Goal: Transaction & Acquisition: Book appointment/travel/reservation

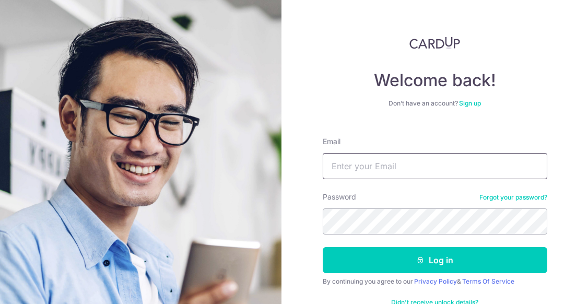
click at [373, 169] on input "Email" at bounding box center [435, 166] width 224 height 26
type input "[PERSON_NAME][EMAIL_ADDRESS][DOMAIN_NAME]"
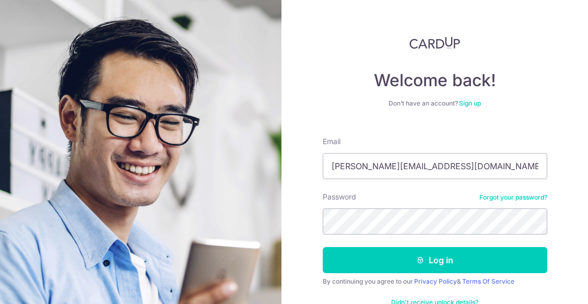
click at [400, 245] on form "Email [PERSON_NAME][EMAIL_ADDRESS][DOMAIN_NAME] Password Forgot your password? …" at bounding box center [435, 223] width 224 height 191
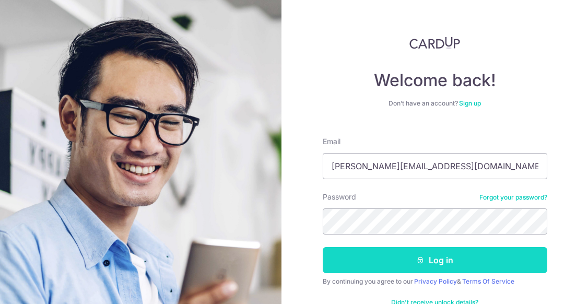
click at [402, 250] on button "Log in" at bounding box center [435, 260] width 224 height 26
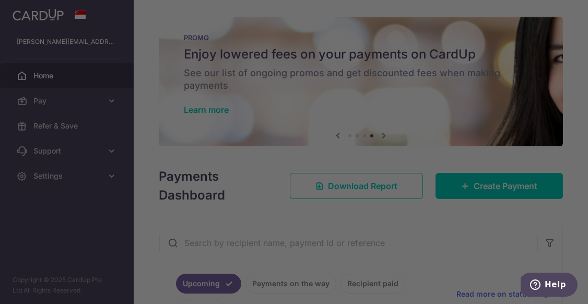
click at [131, 89] on div at bounding box center [297, 153] width 594 height 307
click at [72, 212] on div at bounding box center [297, 153] width 594 height 307
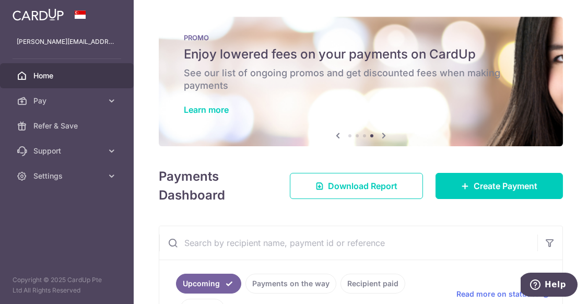
click at [290, 71] on h6 "See our list of ongoing promos and get discounted fees when making payments" at bounding box center [361, 79] width 354 height 25
click at [200, 111] on link "Learn more" at bounding box center [206, 109] width 45 height 10
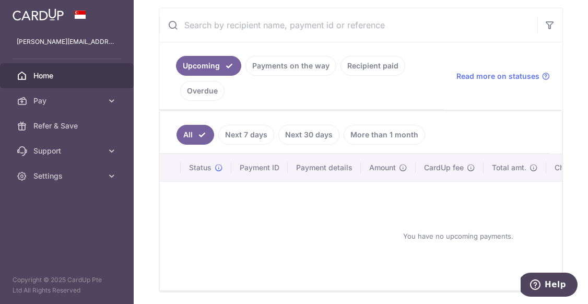
scroll to position [255, 0]
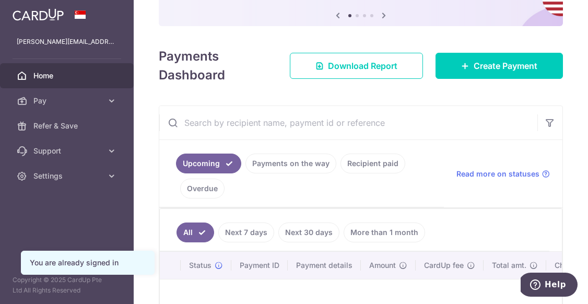
scroll to position [123, 0]
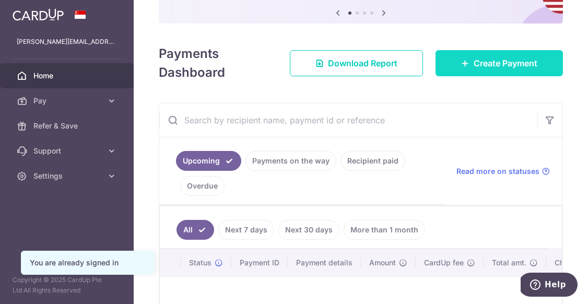
click at [482, 61] on span "Create Payment" at bounding box center [505, 63] width 64 height 13
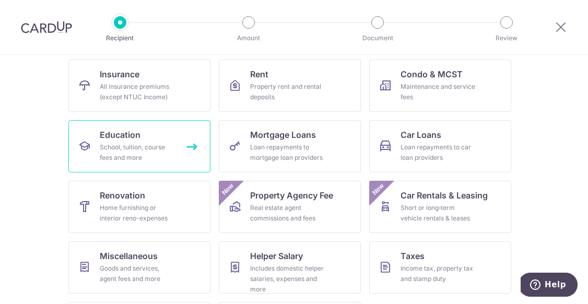
scroll to position [105, 0]
click at [150, 165] on link "Education School, tuition, course fees and more" at bounding box center [139, 146] width 142 height 52
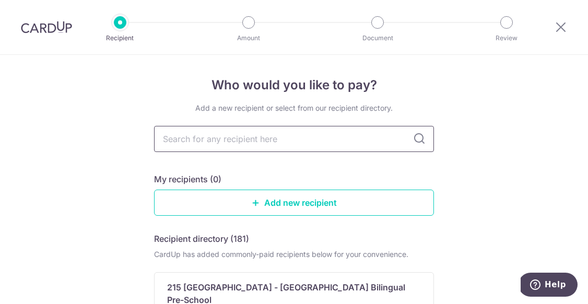
click at [226, 137] on input "text" at bounding box center [294, 139] width 280 height 26
type input "dbs"
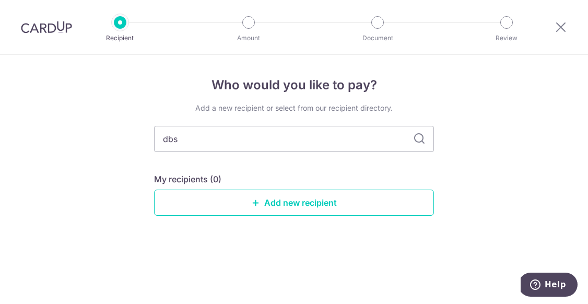
click at [413, 140] on icon at bounding box center [419, 139] width 13 height 13
click at [299, 207] on link "Add new recipient" at bounding box center [294, 202] width 280 height 26
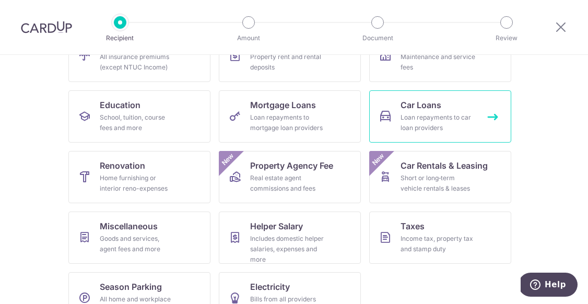
scroll to position [152, 0]
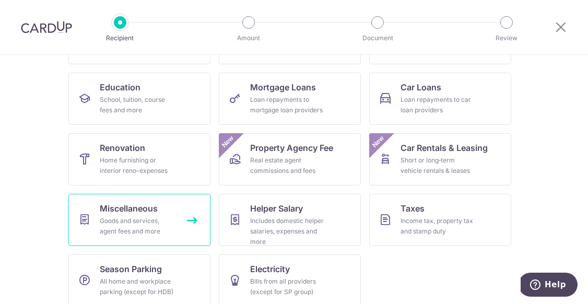
click at [128, 222] on div "Goods and services, agent fees and more" at bounding box center [137, 226] width 75 height 21
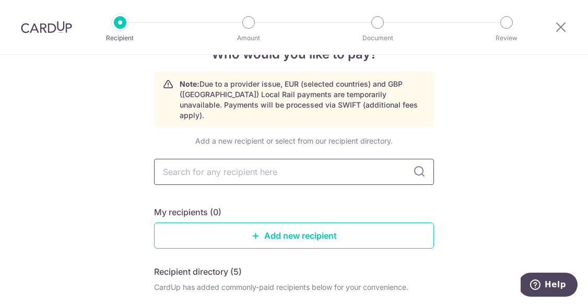
scroll to position [30, 0]
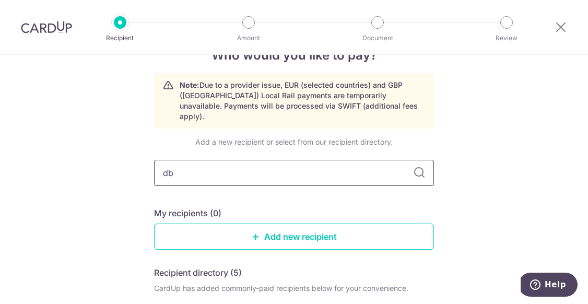
type input "dbs"
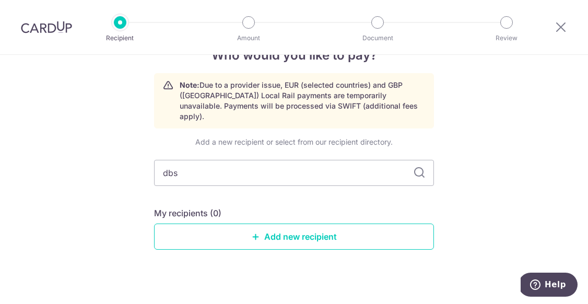
click at [423, 167] on icon at bounding box center [419, 173] width 13 height 13
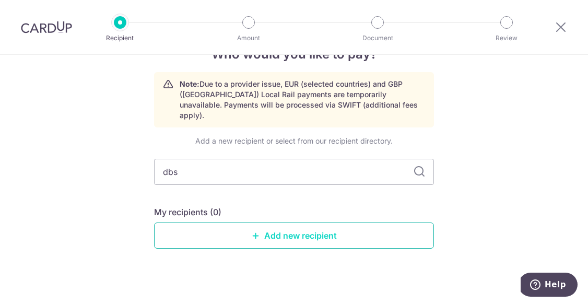
click at [298, 228] on link "Add new recipient" at bounding box center [294, 235] width 280 height 26
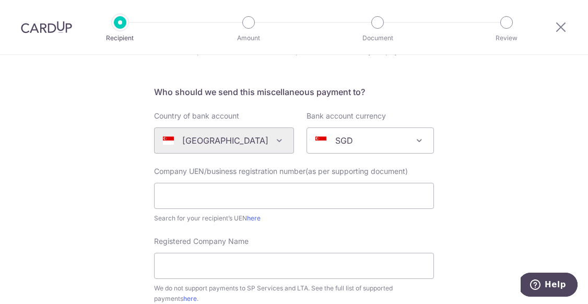
scroll to position [61, 0]
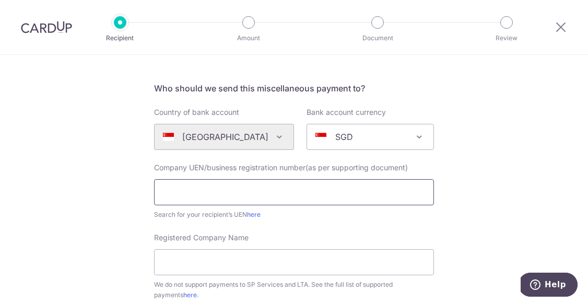
click at [323, 194] on input "text" at bounding box center [294, 192] width 280 height 26
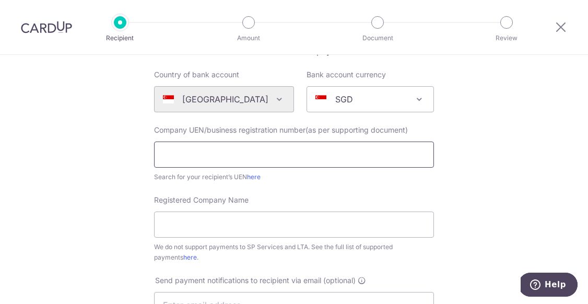
scroll to position [101, 0]
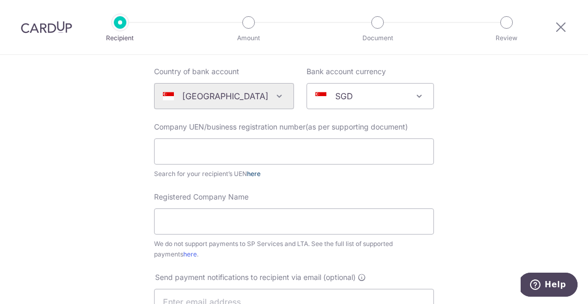
click at [256, 174] on link "here" at bounding box center [254, 174] width 14 height 8
click at [223, 157] on input "text" at bounding box center [294, 151] width 280 height 26
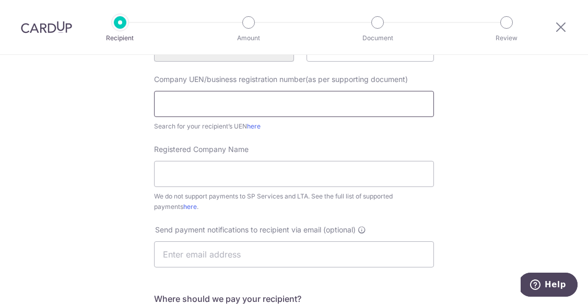
scroll to position [149, 0]
click at [224, 163] on input "Registered Company Name" at bounding box center [294, 173] width 280 height 26
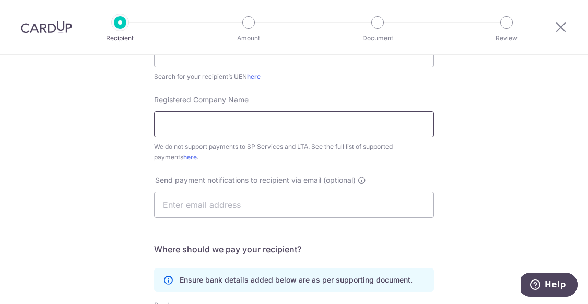
scroll to position [199, 0]
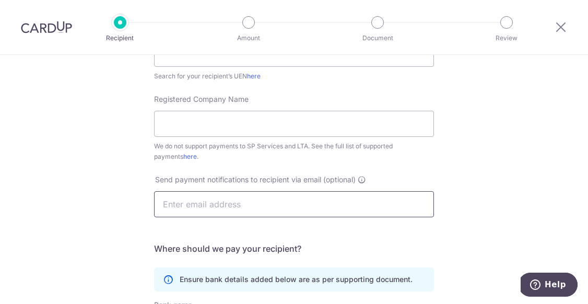
click at [190, 204] on input "text" at bounding box center [294, 204] width 280 height 26
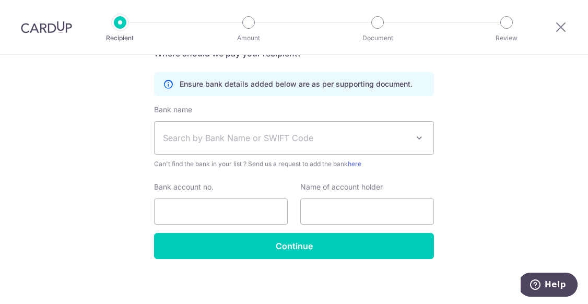
scroll to position [398, 0]
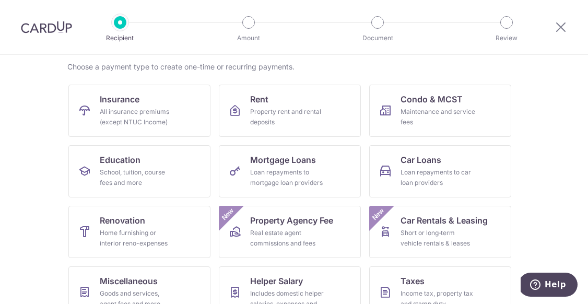
scroll to position [80, 0]
click at [304, 174] on div "Loan repayments to mortgage loan providers" at bounding box center [287, 177] width 75 height 21
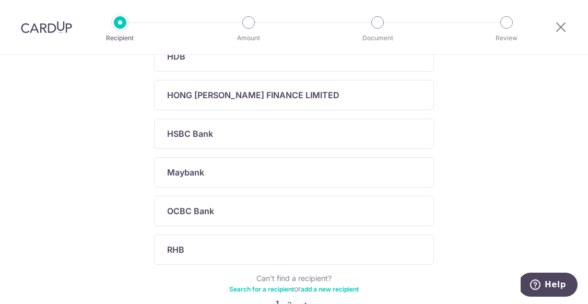
scroll to position [396, 0]
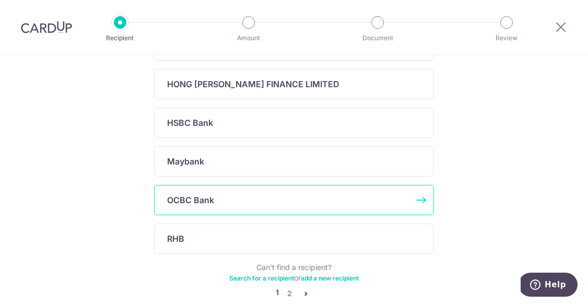
click at [270, 201] on div "OCBC Bank" at bounding box center [287, 200] width 241 height 13
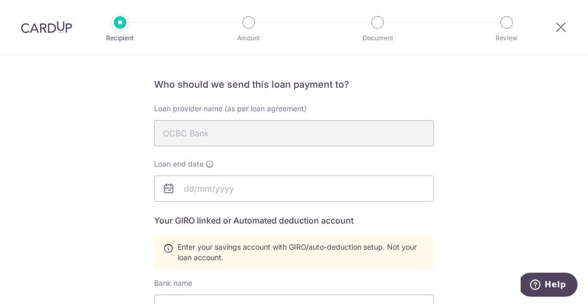
scroll to position [119, 0]
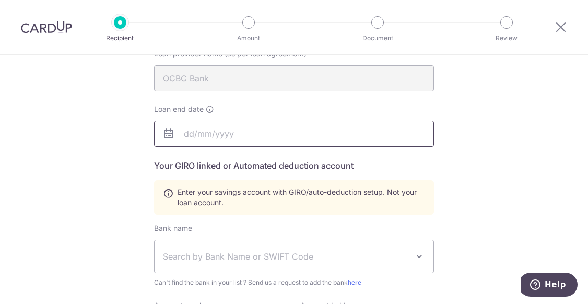
click at [232, 130] on body "Recipient Amount Document Review Who would you like to pay? Your recipient does…" at bounding box center [294, 152] width 588 height 304
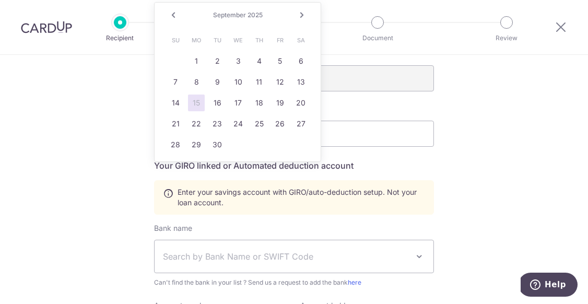
click at [411, 183] on div "Enter your savings account with GIRO/auto-deduction setup. Not your loan accoun…" at bounding box center [294, 197] width 280 height 34
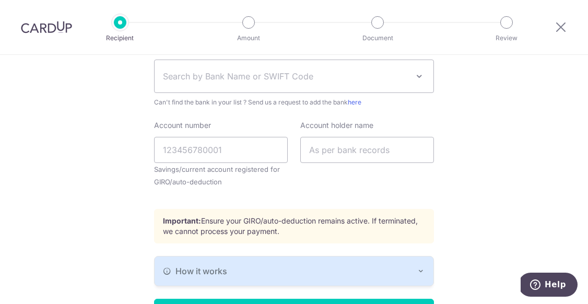
scroll to position [369, 0]
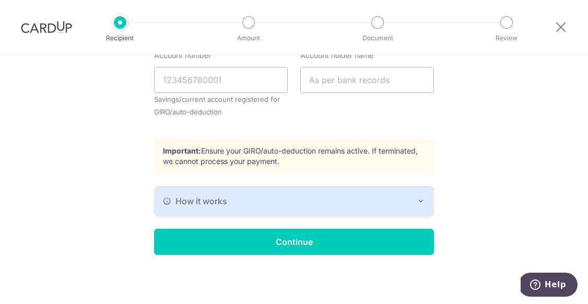
click at [365, 210] on button "How it works" at bounding box center [294, 200] width 279 height 29
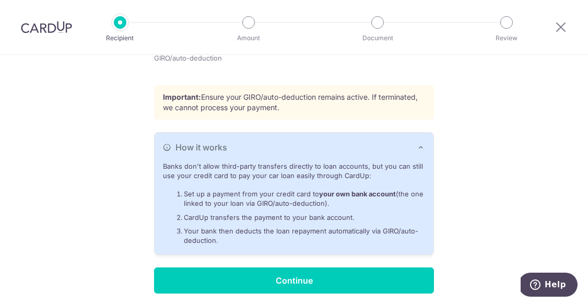
scroll to position [426, 0]
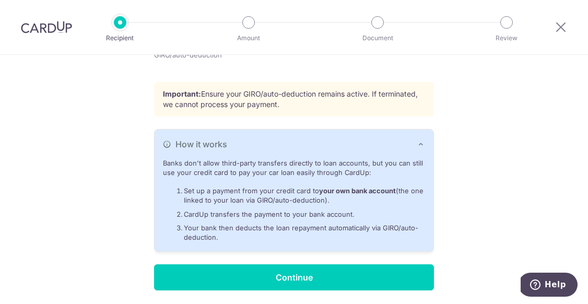
click at [406, 147] on div "How it works" at bounding box center [294, 144] width 262 height 13
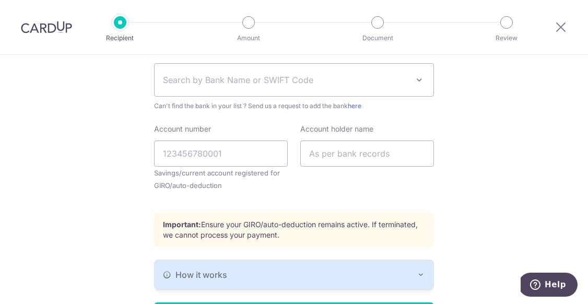
scroll to position [205, 0]
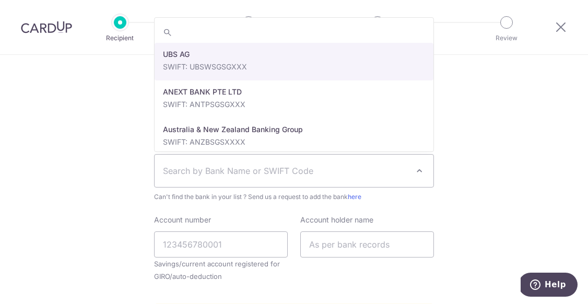
click at [342, 179] on span "Search by Bank Name or SWIFT Code" at bounding box center [294, 171] width 279 height 32
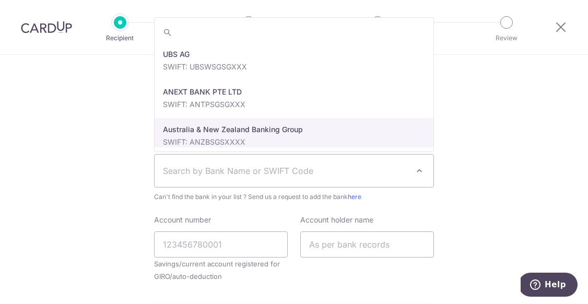
click at [517, 129] on div "Who would you like to pay? Your recipient does not need a CardUp account to rec…" at bounding box center [294, 159] width 588 height 618
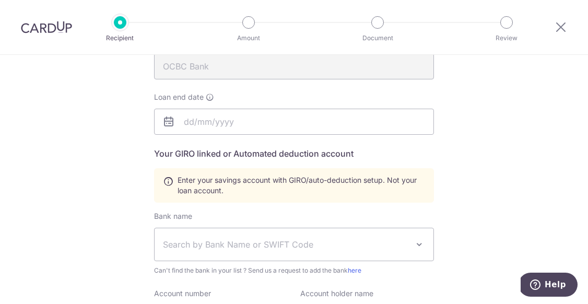
scroll to position [0, 0]
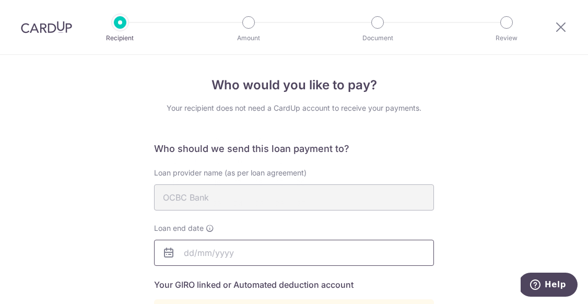
click at [246, 252] on input "text" at bounding box center [294, 253] width 280 height 26
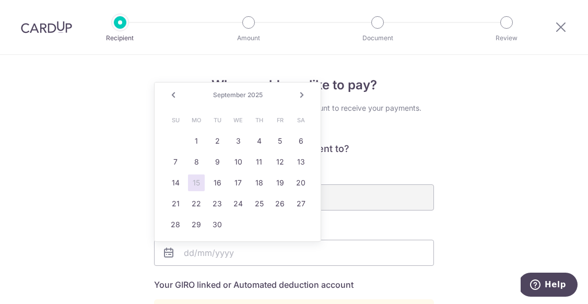
click at [222, 99] on div "Prev Next September 2025" at bounding box center [238, 94] width 166 height 25
click at [226, 96] on span "September" at bounding box center [229, 95] width 33 height 8
click at [303, 95] on link "Next" at bounding box center [301, 95] width 13 height 13
click at [302, 97] on link "Next" at bounding box center [301, 95] width 13 height 13
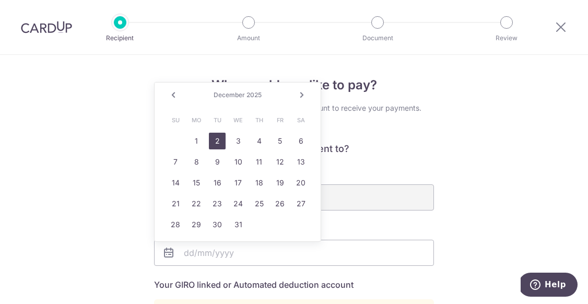
click at [222, 142] on link "2" at bounding box center [217, 141] width 17 height 17
type input "12/02/2025"
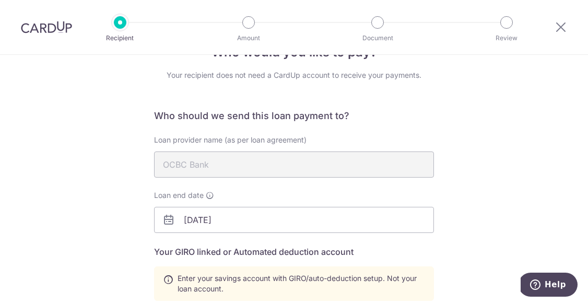
scroll to position [161, 0]
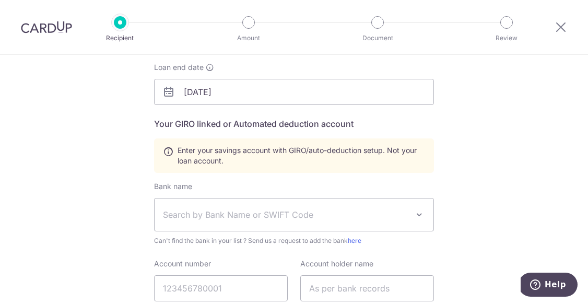
click at [268, 212] on span "Search by Bank Name or SWIFT Code" at bounding box center [285, 214] width 245 height 13
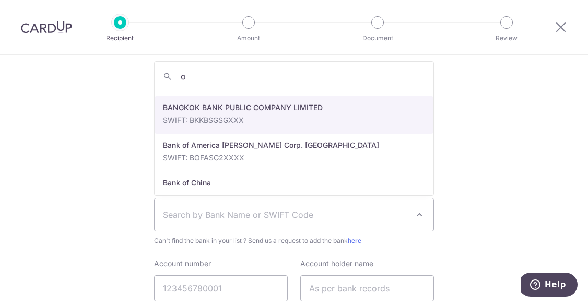
scroll to position [0, 0]
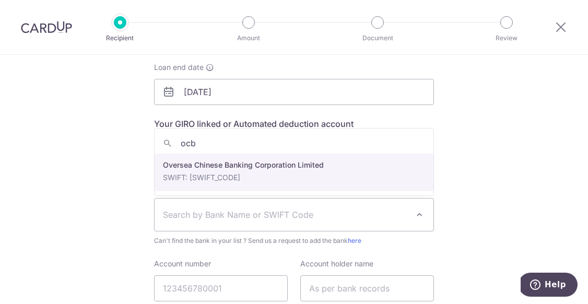
type input "ocb"
select select "12"
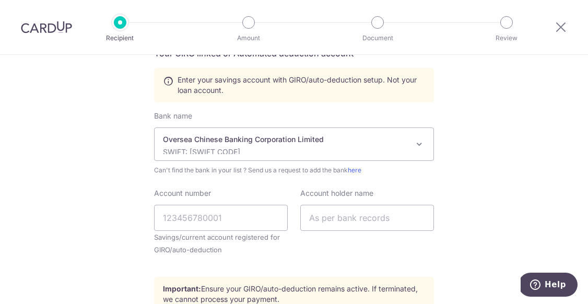
scroll to position [238, 0]
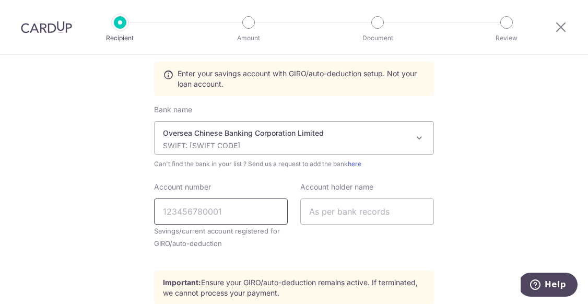
click at [230, 211] on input "Account number" at bounding box center [221, 211] width 134 height 26
type input "517891537001"
click at [350, 209] on input "text" at bounding box center [367, 211] width 134 height 26
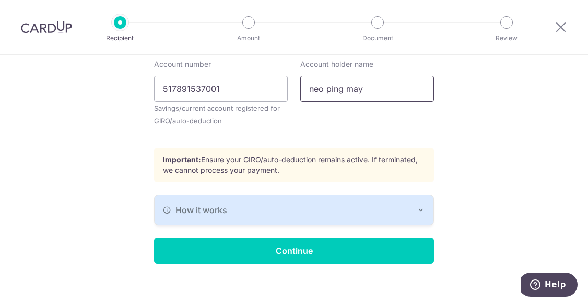
scroll to position [369, 0]
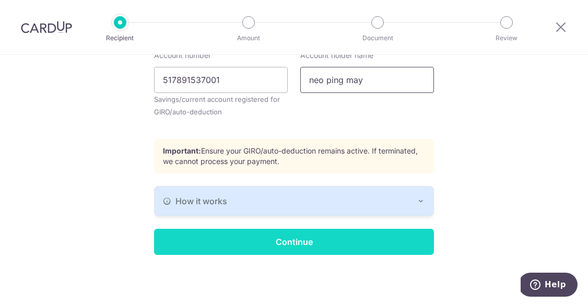
type input "neo ping may"
click at [327, 233] on input "Continue" at bounding box center [294, 242] width 280 height 26
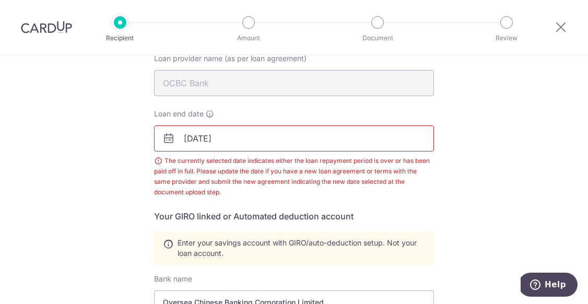
scroll to position [78, 0]
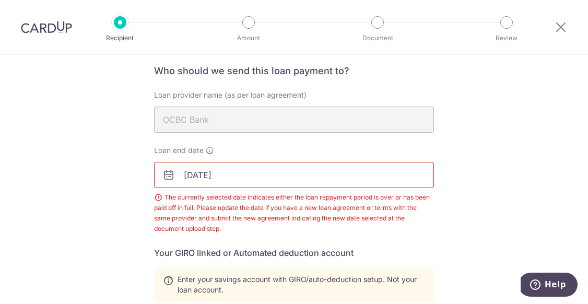
click at [261, 171] on input "[DATE]" at bounding box center [294, 175] width 280 height 26
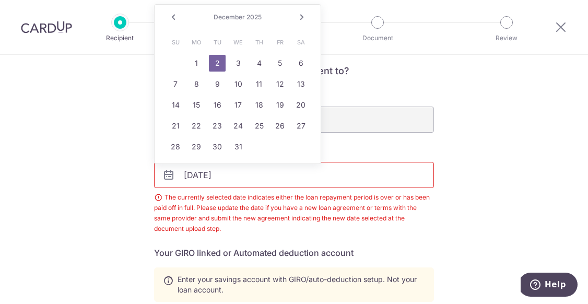
click at [298, 20] on link "Next" at bounding box center [301, 17] width 13 height 13
click at [295, 17] on link "Next" at bounding box center [301, 17] width 13 height 13
click at [340, 95] on div "Loan provider name (as per loan agreement) OCBC Bank" at bounding box center [294, 111] width 280 height 43
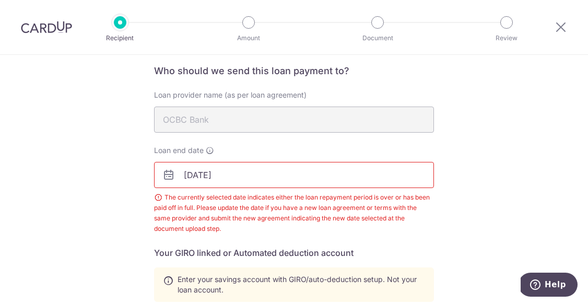
click at [228, 104] on div "Loan provider name (as per loan agreement) OCBC Bank" at bounding box center [294, 111] width 280 height 43
click at [197, 183] on input "[DATE]" at bounding box center [294, 175] width 280 height 26
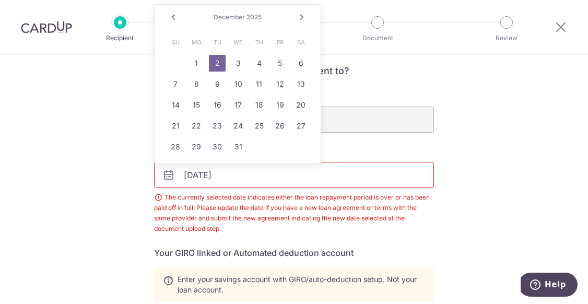
click at [254, 19] on span "2025" at bounding box center [253, 17] width 15 height 8
click at [299, 16] on link "Next" at bounding box center [301, 17] width 13 height 13
click at [299, 17] on link "Next" at bounding box center [301, 17] width 13 height 13
click at [257, 19] on span "2026" at bounding box center [252, 17] width 16 height 8
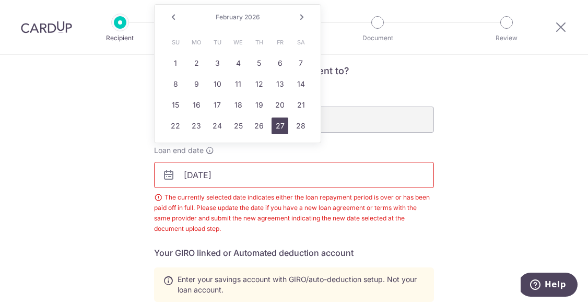
click at [277, 130] on link "27" at bounding box center [279, 125] width 17 height 17
type input "02/27/2026"
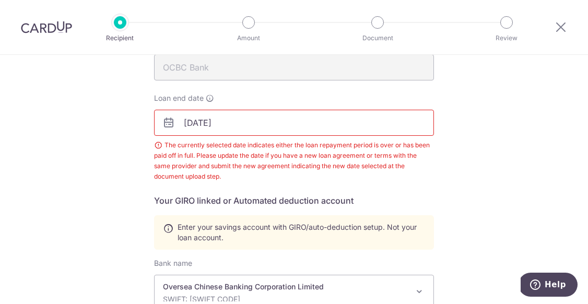
scroll to position [415, 0]
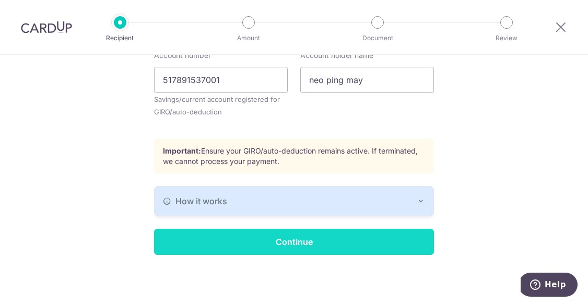
click at [266, 243] on input "Continue" at bounding box center [294, 242] width 280 height 26
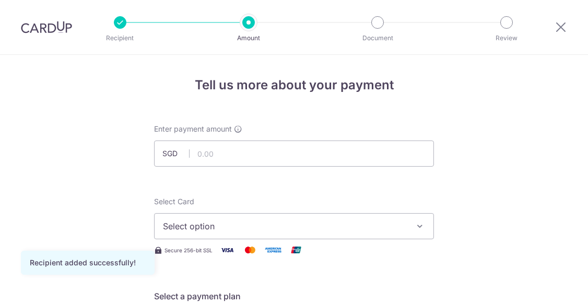
click at [266, 243] on div "Select Card Select option Add credit card Your Cards **** 5230 **** 1003 **** 2…" at bounding box center [294, 226] width 280 height 60
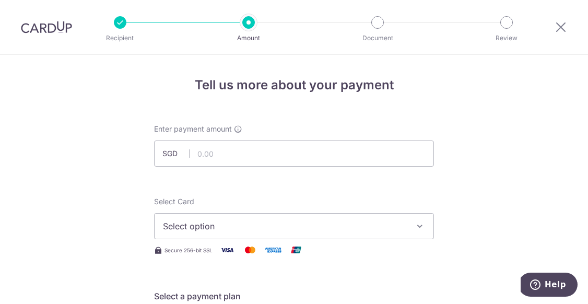
click at [215, 158] on input "text" at bounding box center [294, 153] width 280 height 26
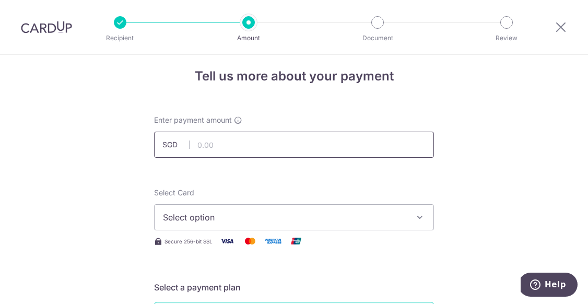
scroll to position [8, 0]
type input "1,334.16"
click at [219, 218] on span "Select option" at bounding box center [284, 217] width 243 height 13
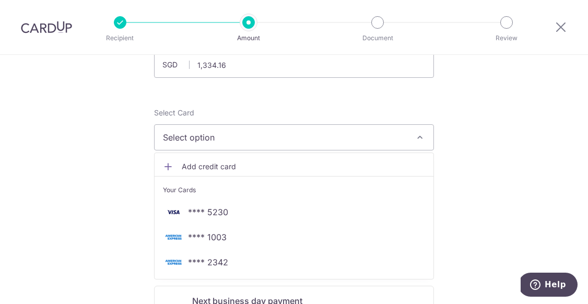
scroll to position [98, 0]
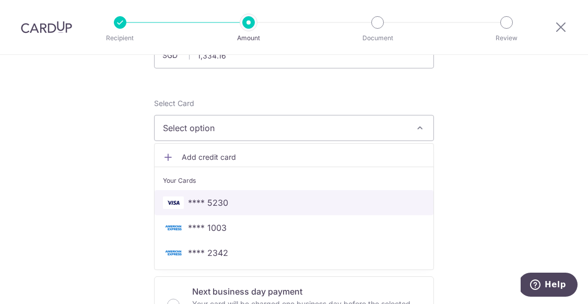
click at [221, 199] on span "**** 5230" at bounding box center [208, 202] width 40 height 13
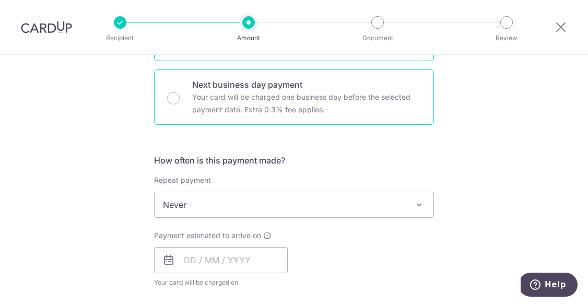
scroll to position [315, 0]
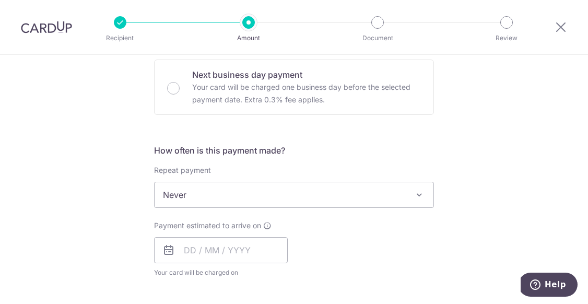
click at [234, 188] on span "Never" at bounding box center [294, 194] width 279 height 25
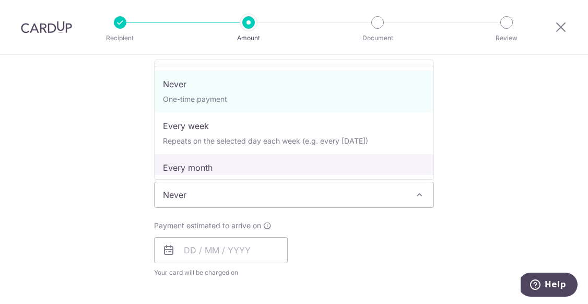
click at [298, 255] on div "Payment estimated to arrive on Your card will be charged on for the first payme…" at bounding box center [294, 248] width 292 height 57
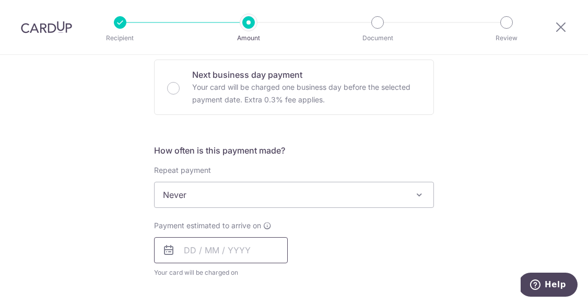
click at [262, 246] on input "text" at bounding box center [221, 250] width 134 height 26
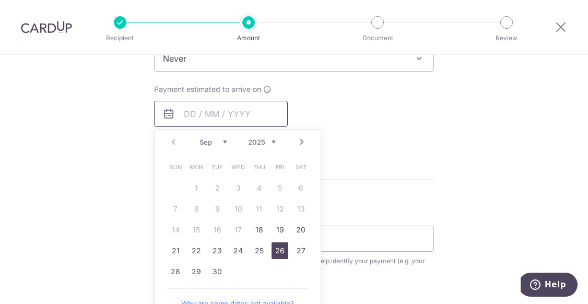
scroll to position [457, 0]
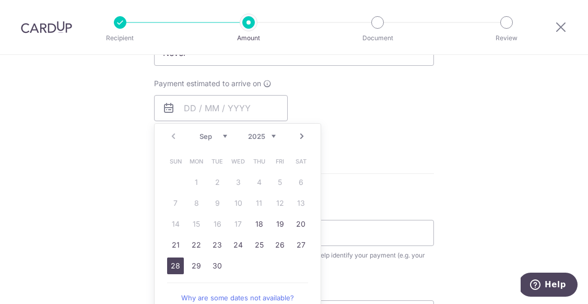
click at [173, 264] on link "28" at bounding box center [175, 265] width 17 height 17
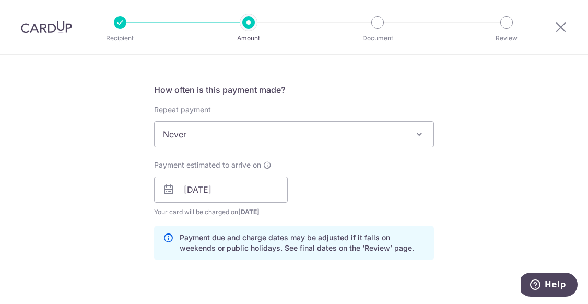
scroll to position [370, 0]
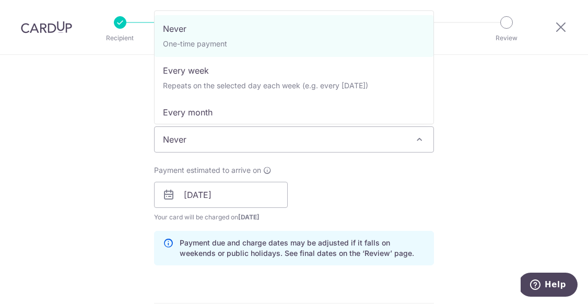
click at [266, 140] on span "Never" at bounding box center [294, 139] width 279 height 25
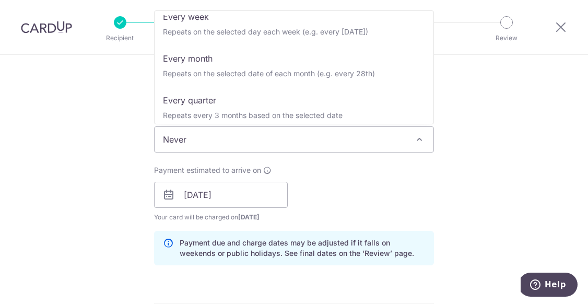
scroll to position [0, 0]
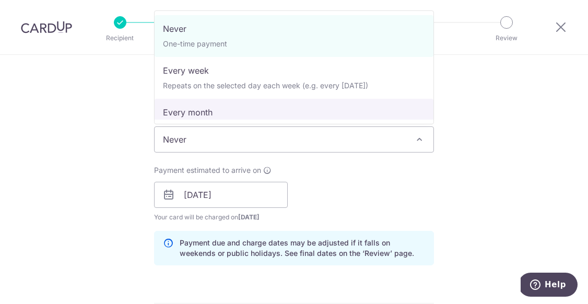
click at [354, 185] on div "Payment estimated to arrive on 28/09/2025 Prev Next Jan Feb Mar Apr May Jun Jul…" at bounding box center [294, 193] width 292 height 57
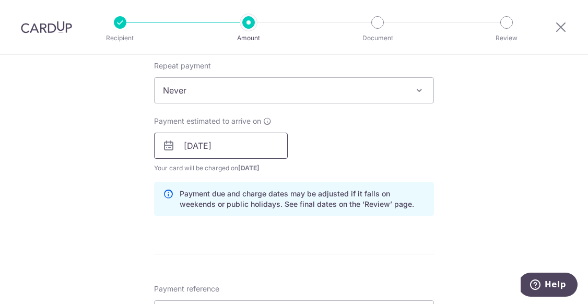
scroll to position [396, 0]
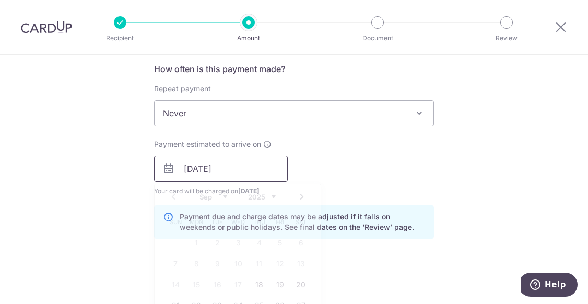
click at [215, 170] on input "28/09/2025" at bounding box center [221, 169] width 134 height 26
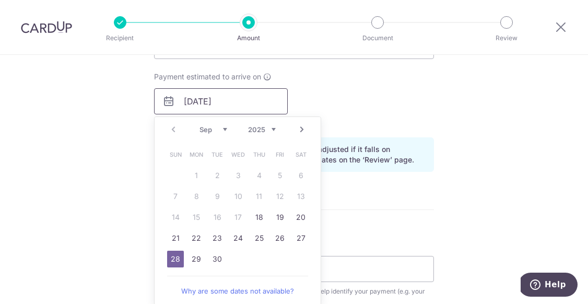
scroll to position [471, 0]
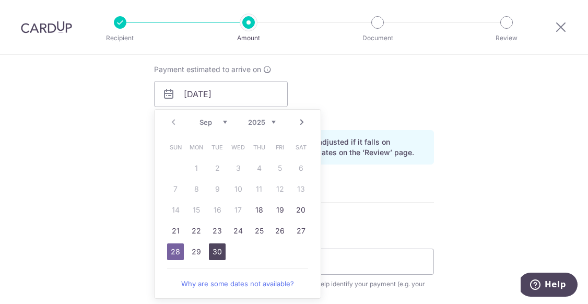
click at [216, 244] on link "30" at bounding box center [217, 251] width 17 height 17
type input "30/09/2025"
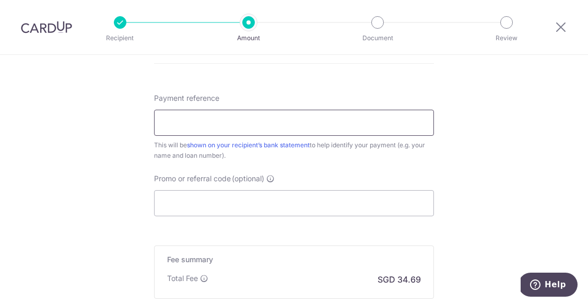
scroll to position [610, 0]
click at [303, 125] on input "Payment reference" at bounding box center [294, 122] width 280 height 26
type input "neo ping may 14-08"
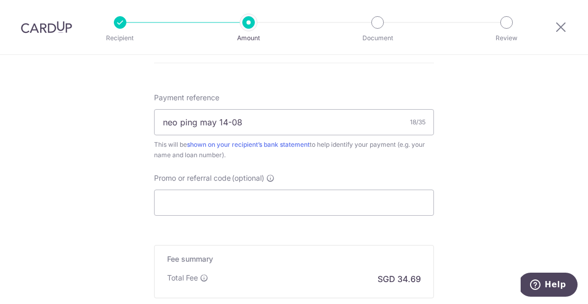
click at [299, 189] on div "Promo or referral code (optional) The discounted fee will be shown on the revie…" at bounding box center [294, 194] width 280 height 43
click at [257, 204] on input "Promo or referral code (optional)" at bounding box center [294, 202] width 280 height 26
paste input "3HOME25R"
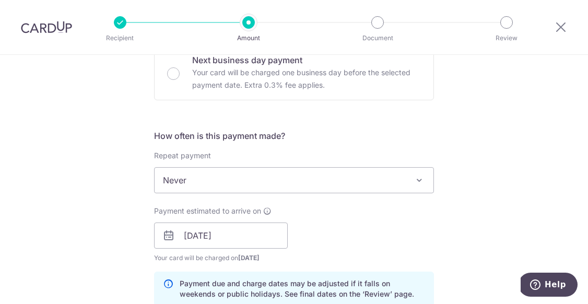
scroll to position [338, 0]
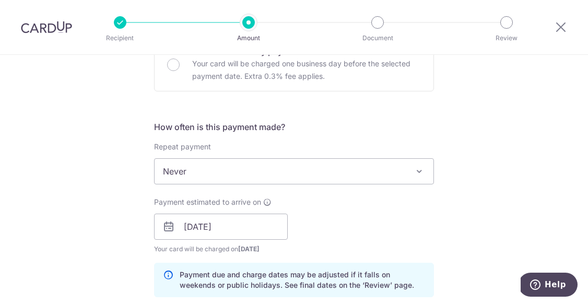
type input "3HOME25R"
click at [259, 169] on span "Never" at bounding box center [294, 171] width 279 height 25
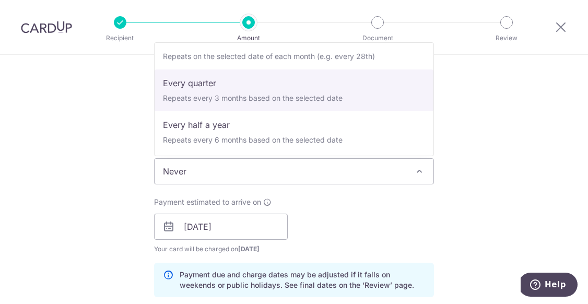
scroll to position [104, 0]
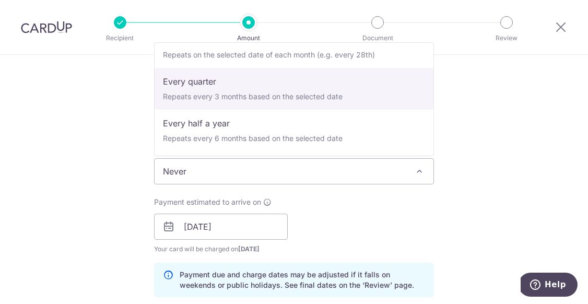
select select "4"
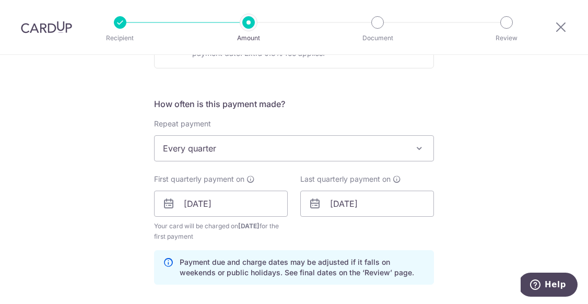
scroll to position [362, 0]
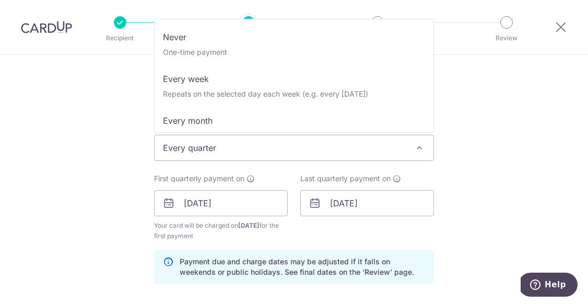
click at [268, 139] on span "Every quarter" at bounding box center [294, 147] width 279 height 25
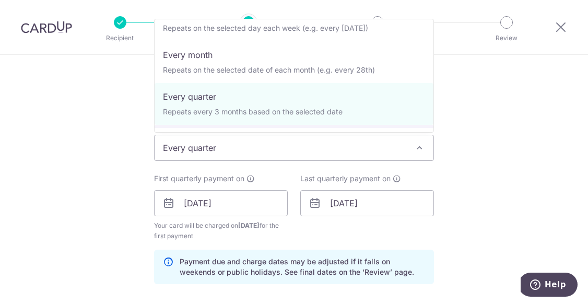
scroll to position [56, 0]
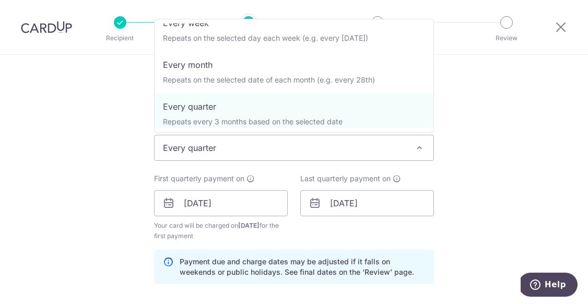
click at [486, 158] on div "Tell us more about your payment Enter payment amount SGD 1,334.16 1334.16 Recip…" at bounding box center [294, 215] width 588 height 1045
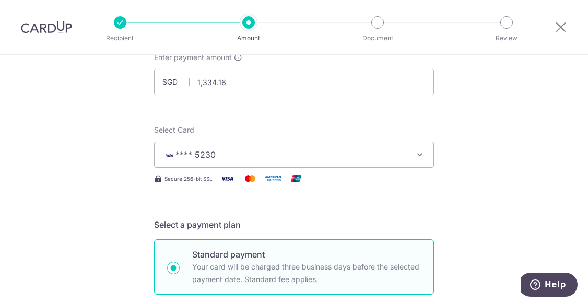
scroll to position [70, 0]
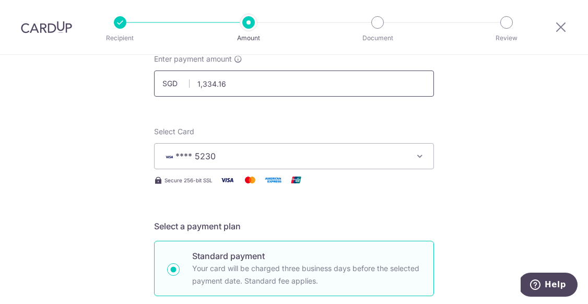
drag, startPoint x: 230, startPoint y: 88, endPoint x: 143, endPoint y: 86, distance: 87.2
type input "444.72"
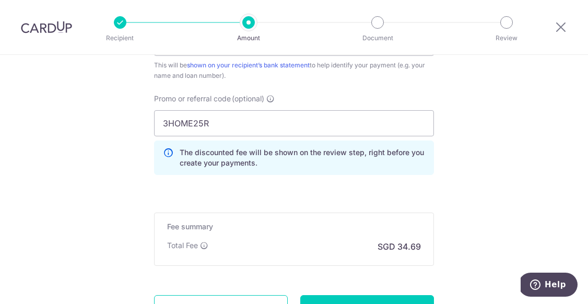
scroll to position [688, 0]
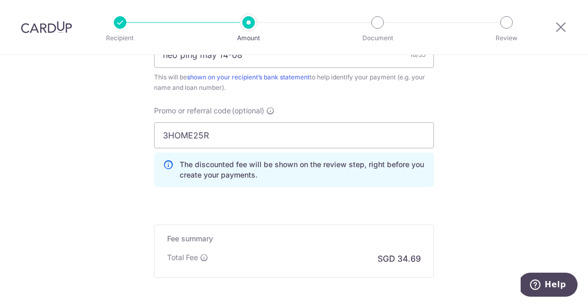
drag, startPoint x: 228, startPoint y: 118, endPoint x: 231, endPoint y: 129, distance: 11.4
click at [228, 118] on div "Promo or referral code (optional) 3HOME25R The discounted fee will be shown on …" at bounding box center [294, 145] width 280 height 81
click at [231, 130] on input "3HOME25R" at bounding box center [294, 135] width 280 height 26
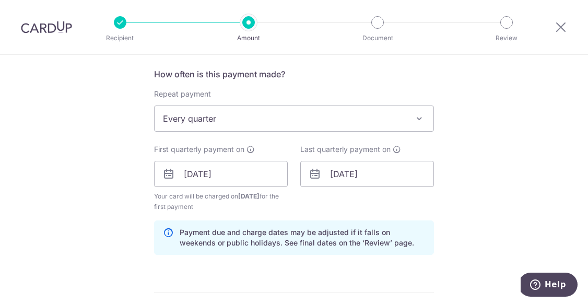
scroll to position [384, 0]
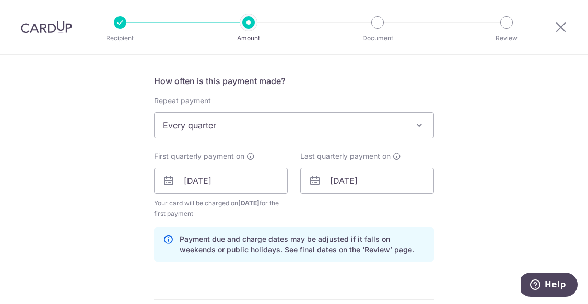
click at [225, 126] on span "Every quarter" at bounding box center [294, 125] width 279 height 25
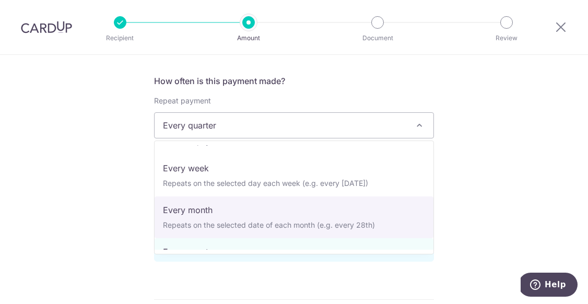
scroll to position [25, 0]
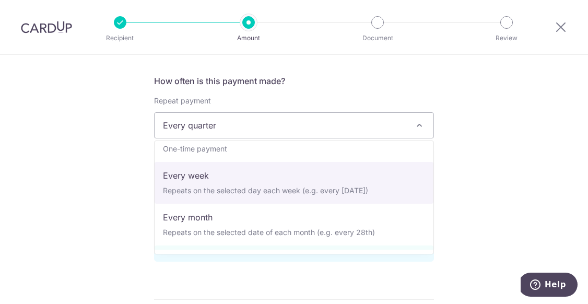
select select "2"
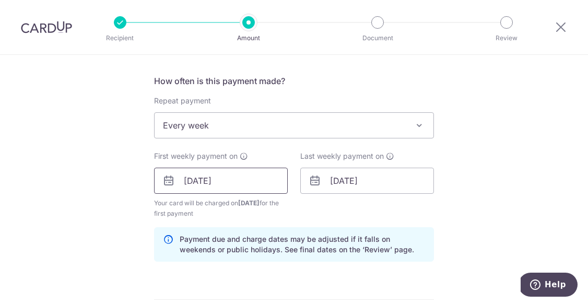
click at [221, 186] on input "30/09/2025" at bounding box center [221, 181] width 134 height 26
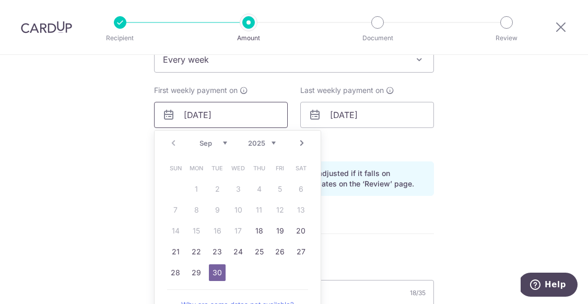
scroll to position [450, 0]
click at [211, 117] on input "30/09/2025" at bounding box center [221, 114] width 134 height 26
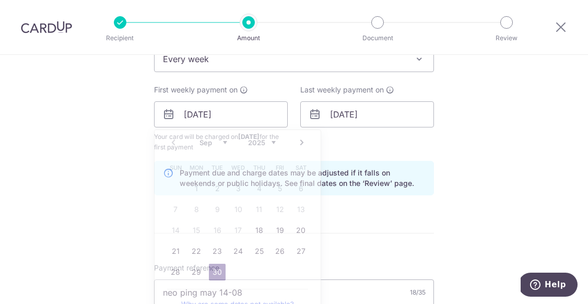
click at [342, 150] on div "Last weekly payment on 27/02/2026" at bounding box center [367, 119] width 146 height 68
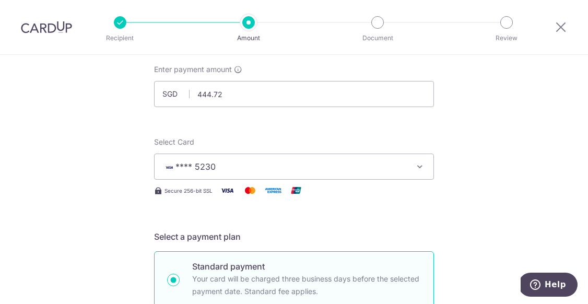
scroll to position [53, 0]
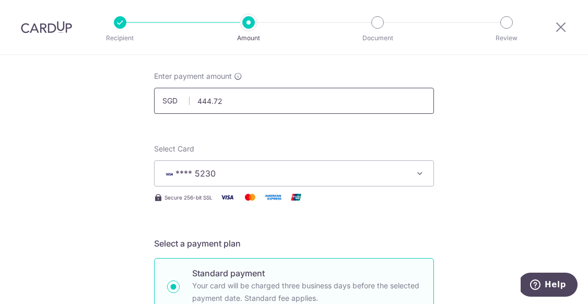
drag, startPoint x: 239, startPoint y: 102, endPoint x: 166, endPoint y: 100, distance: 72.6
click at [166, 100] on div "SGD 444.72 444.72" at bounding box center [294, 101] width 280 height 26
type input "4"
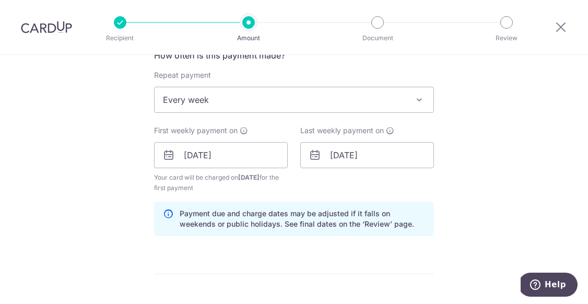
scroll to position [402, 0]
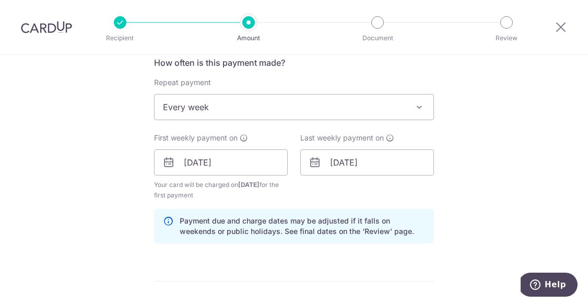
click at [200, 108] on span "Every week" at bounding box center [294, 106] width 279 height 25
type input "1,334.16"
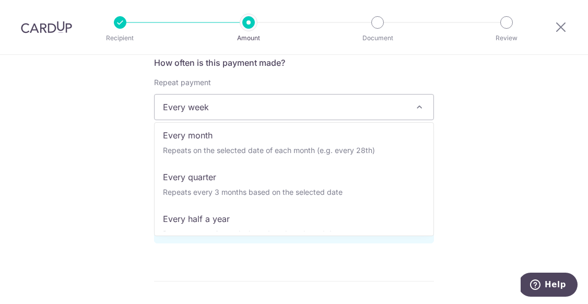
scroll to position [92, 0]
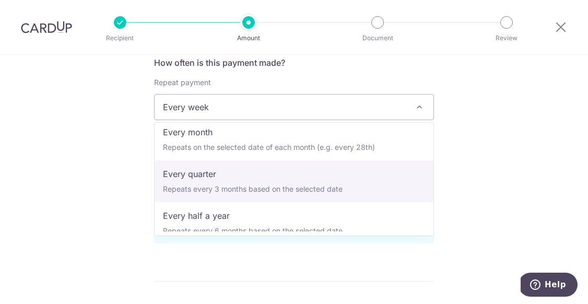
select select "4"
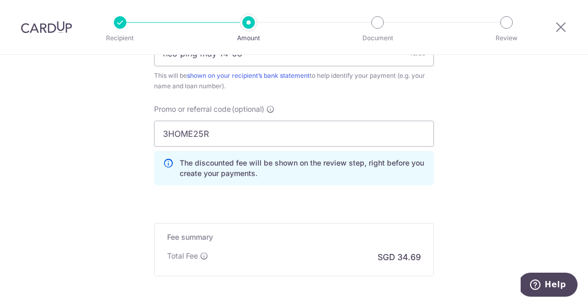
scroll to position [720, 0]
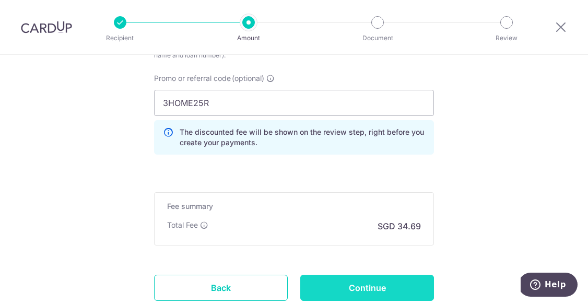
click at [363, 287] on input "Continue" at bounding box center [367, 288] width 134 height 26
type input "Create Schedule"
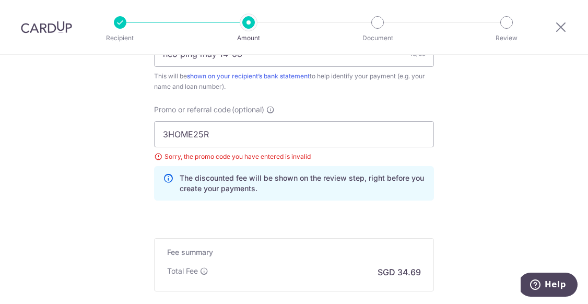
scroll to position [624, 0]
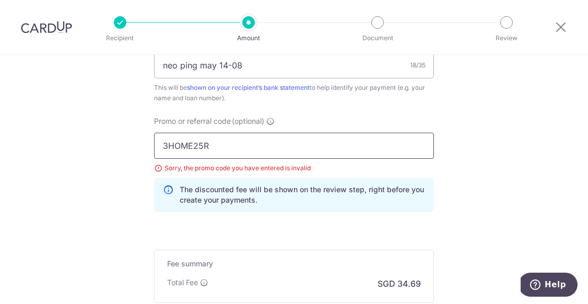
drag, startPoint x: 243, startPoint y: 143, endPoint x: 115, endPoint y: 143, distance: 128.4
click button "Add Card" at bounding box center [0, 0] width 0 height 0
click at [254, 73] on input "neo ping may 14-08" at bounding box center [294, 65] width 280 height 26
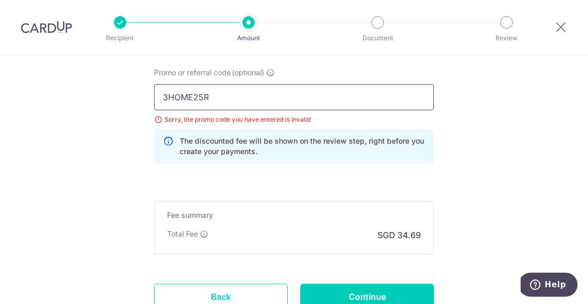
scroll to position [757, 0]
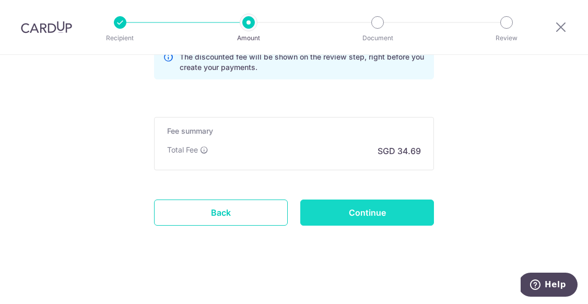
click at [343, 203] on input "Continue" at bounding box center [367, 212] width 134 height 26
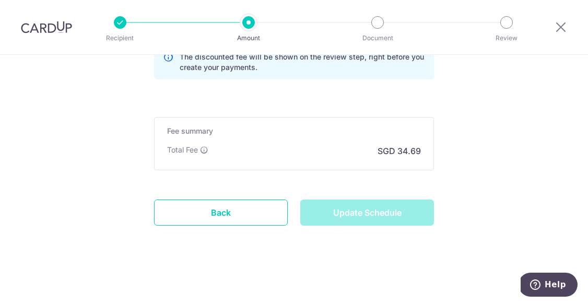
type input "Update Schedule"
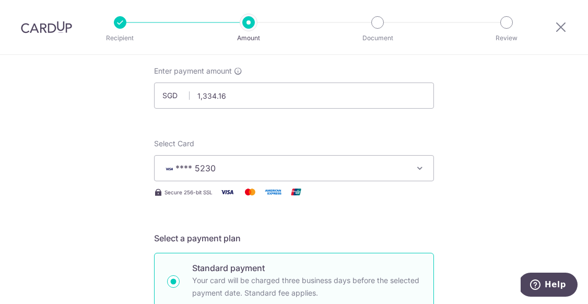
scroll to position [60, 0]
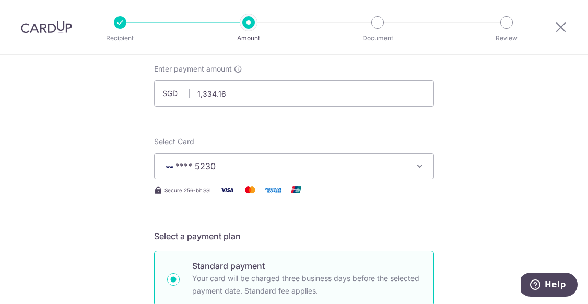
click at [242, 175] on button "**** 5230" at bounding box center [294, 166] width 280 height 26
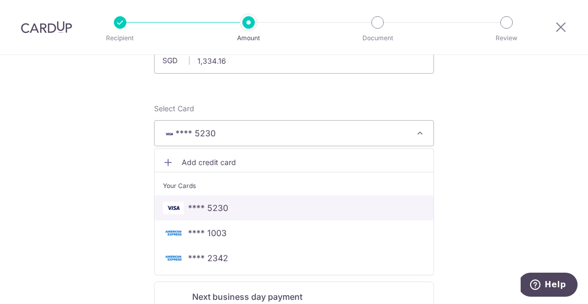
scroll to position [96, 0]
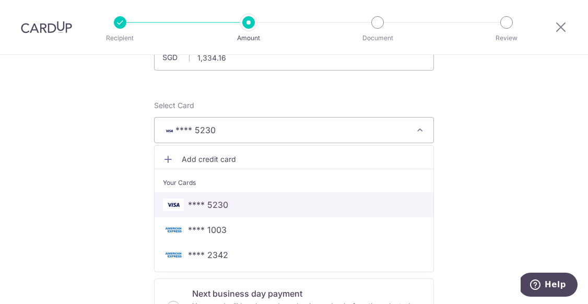
click at [224, 213] on link "**** 5230" at bounding box center [294, 204] width 279 height 25
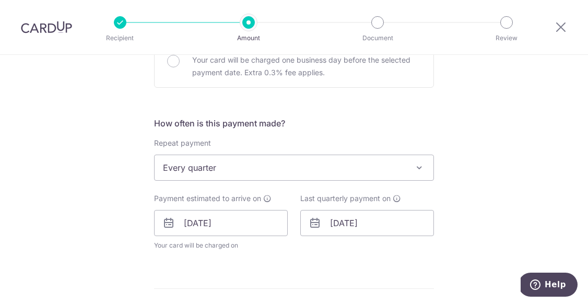
scroll to position [345, 0]
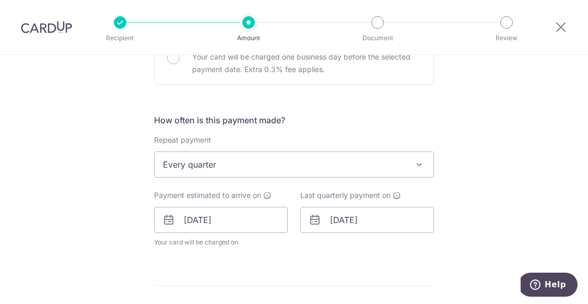
click at [275, 198] on div "Payment estimated to arrive on [DATE] Your card will be charged on for the firs…" at bounding box center [221, 218] width 134 height 57
click at [271, 198] on div "Payment estimated to arrive on [DATE] Your card will be charged on for the firs…" at bounding box center [221, 218] width 134 height 57
click at [336, 226] on input "[DATE]" at bounding box center [367, 220] width 134 height 26
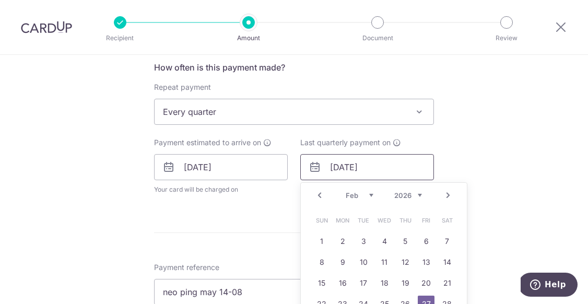
scroll to position [403, 0]
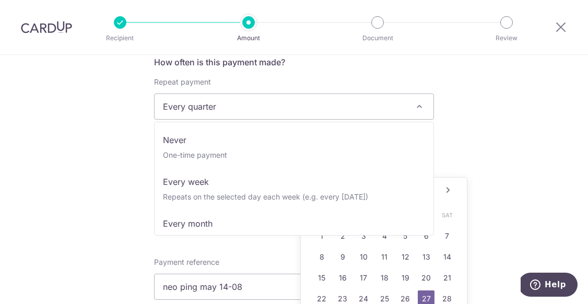
click at [275, 95] on span "Every quarter" at bounding box center [294, 106] width 279 height 25
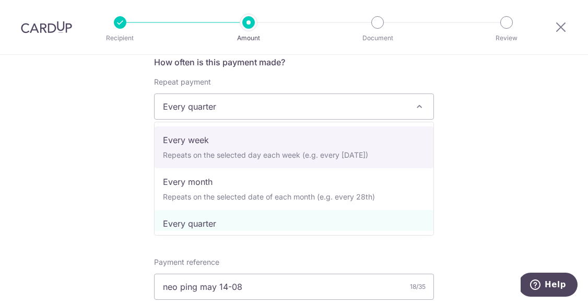
scroll to position [0, 0]
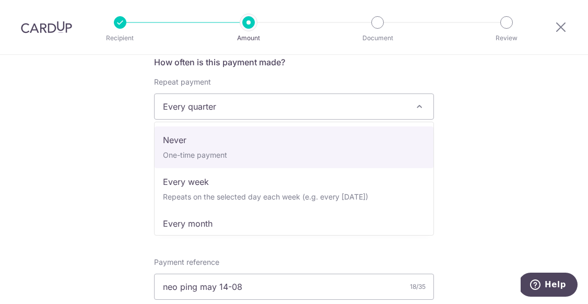
select select "1"
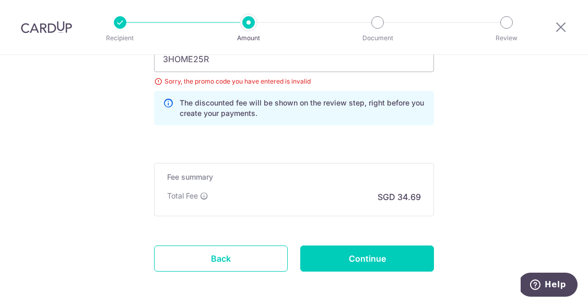
scroll to position [751, 0]
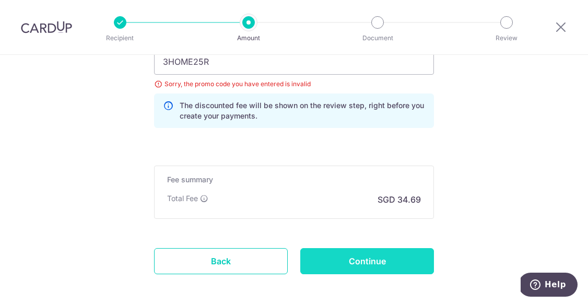
click at [361, 264] on input "Continue" at bounding box center [367, 261] width 134 height 26
type input "Update Schedule"
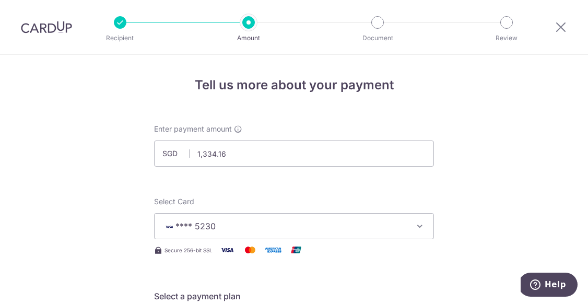
click at [266, 211] on div "Select Card **** 5230 Add credit card Your Cards **** 5230 **** 1003 **** 2342" at bounding box center [294, 217] width 280 height 43
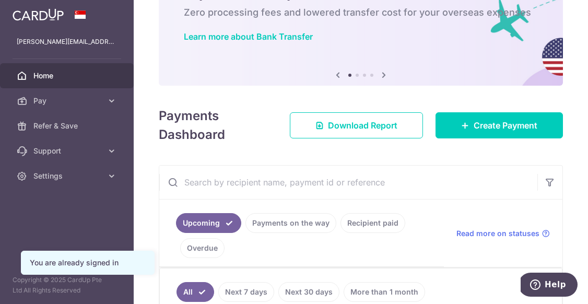
scroll to position [68, 0]
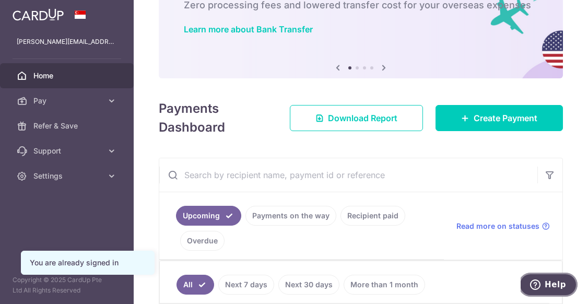
click at [565, 284] on span "Help" at bounding box center [554, 284] width 21 height 9
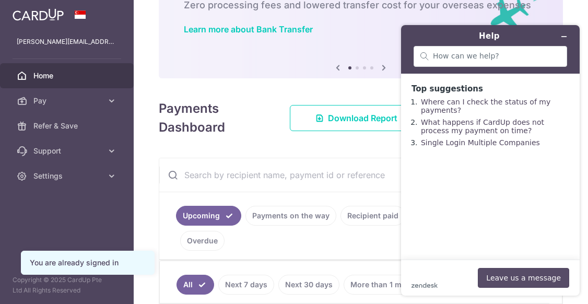
click at [503, 278] on button "Leave us a message" at bounding box center [523, 278] width 91 height 20
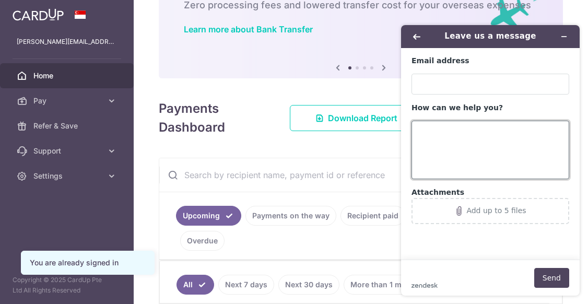
click at [464, 151] on textarea "How can we help you?" at bounding box center [490, 150] width 158 height 58
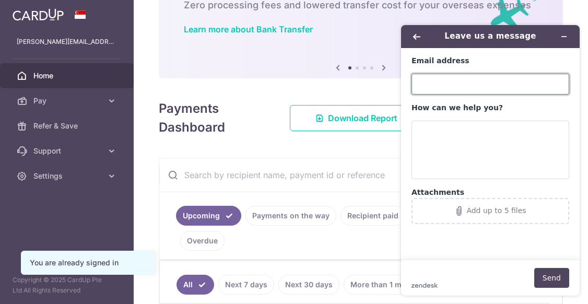
click at [449, 85] on input "Email address" at bounding box center [490, 84] width 158 height 21
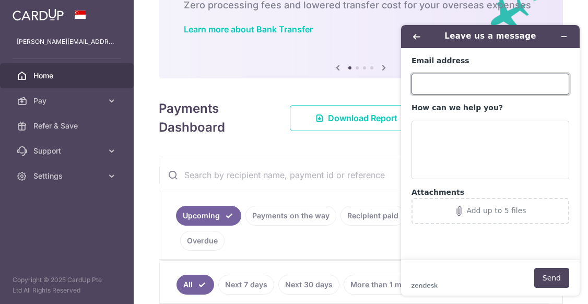
type input "[PERSON_NAME][EMAIL_ADDRESS][DOMAIN_NAME]"
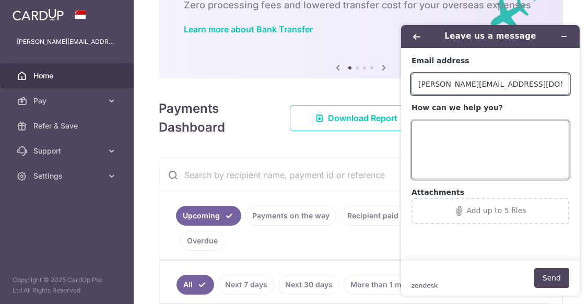
click at [454, 142] on textarea "How can we help you?" at bounding box center [490, 150] width 158 height 58
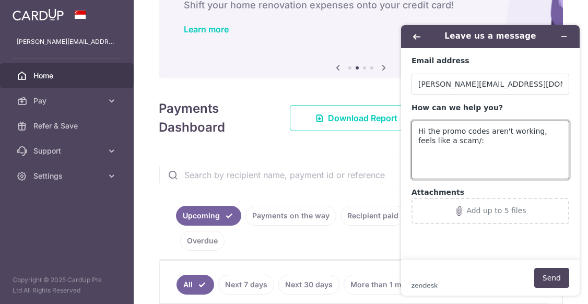
paste textarea "3HOME25R"
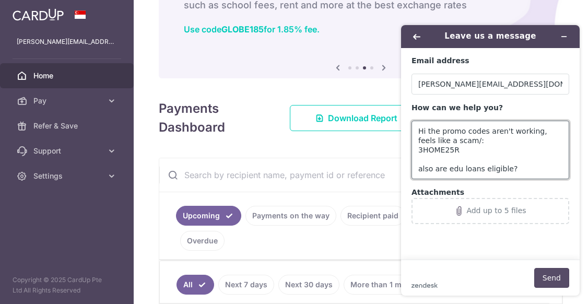
type textarea "Hi the promo codes aren't working, feels like a scam/: 3HOME25R also are edu lo…"
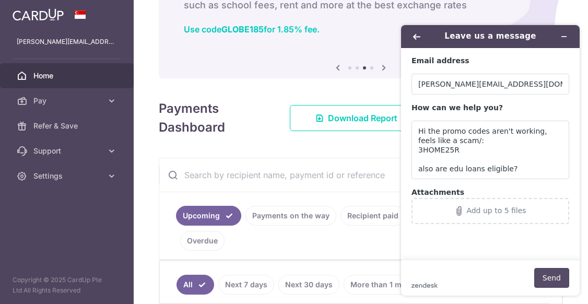
click at [555, 276] on button "Send" at bounding box center [551, 278] width 35 height 20
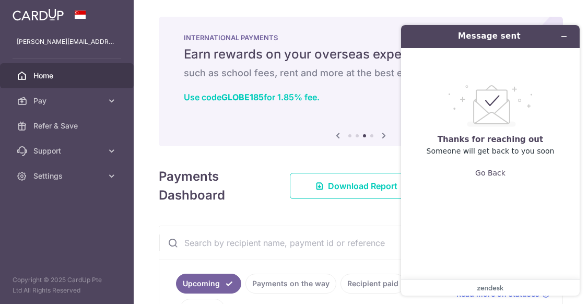
click at [470, 40] on h1 "Message sent" at bounding box center [488, 36] width 103 height 12
click at [565, 42] on button "Minimise widget" at bounding box center [563, 36] width 17 height 15
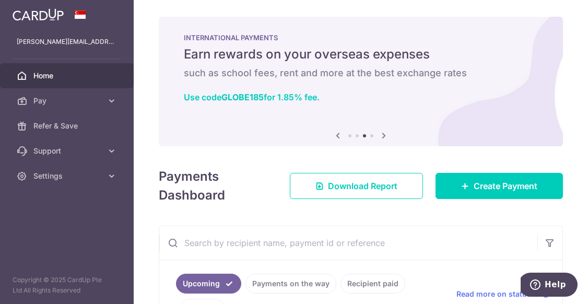
click at [339, 136] on icon at bounding box center [337, 135] width 13 height 13
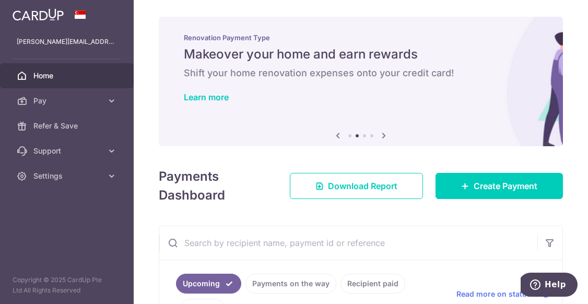
click at [339, 136] on icon at bounding box center [337, 135] width 13 height 13
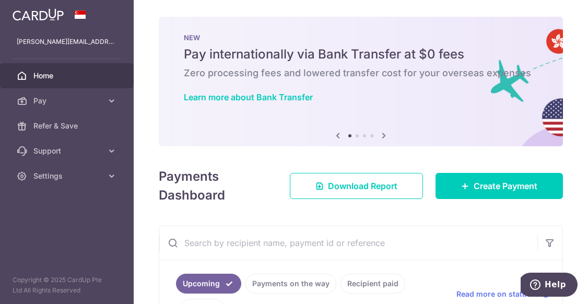
click at [339, 136] on icon at bounding box center [337, 135] width 13 height 13
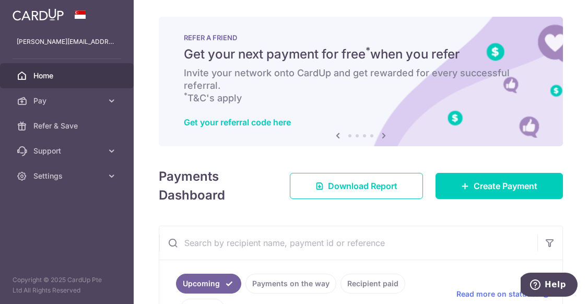
click at [339, 136] on icon at bounding box center [337, 135] width 13 height 13
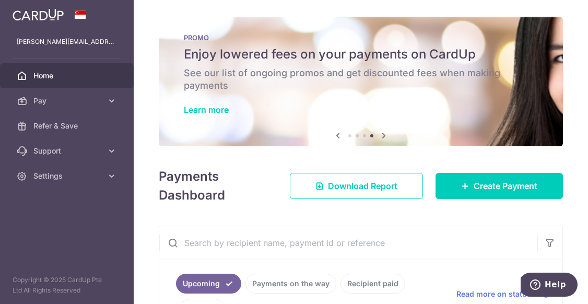
click at [339, 136] on icon at bounding box center [337, 135] width 13 height 13
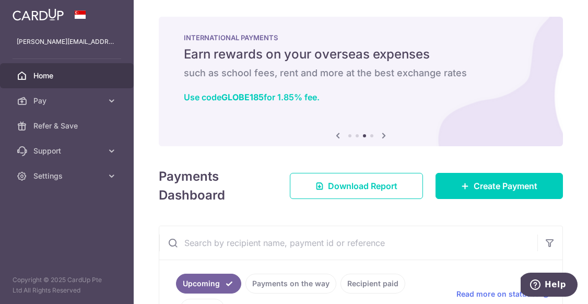
click at [339, 136] on icon at bounding box center [337, 135] width 13 height 13
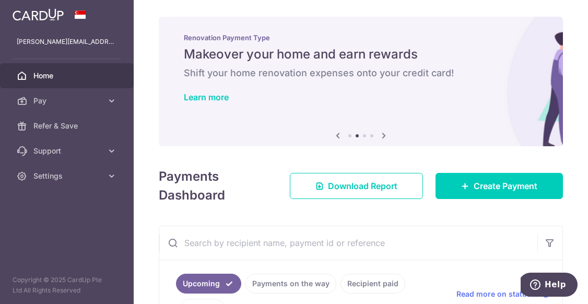
click at [337, 135] on icon at bounding box center [337, 135] width 13 height 13
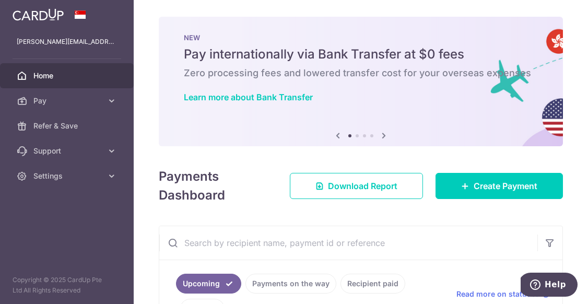
click at [337, 135] on icon at bounding box center [337, 135] width 13 height 13
